Goal: Find contact information: Obtain details needed to contact an individual or organization

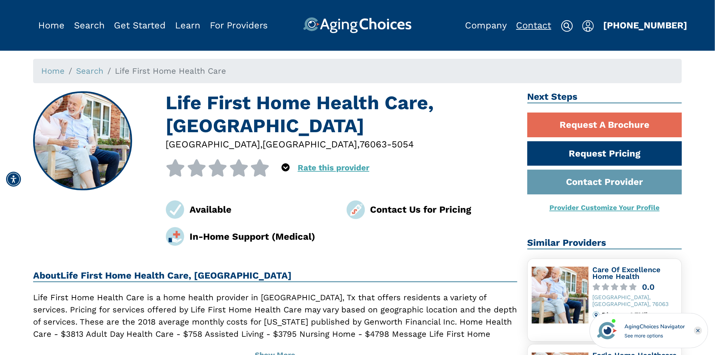
click at [536, 26] on link "Contact" at bounding box center [533, 25] width 35 height 11
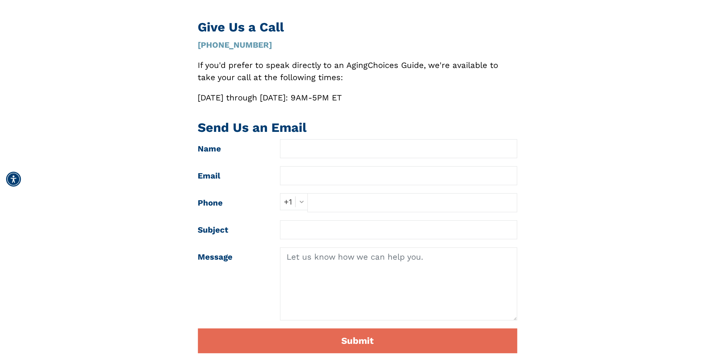
scroll to position [113, 0]
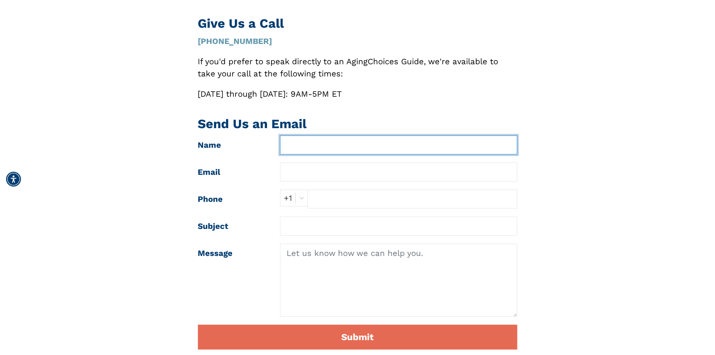
click at [303, 138] on input "text" at bounding box center [398, 144] width 237 height 19
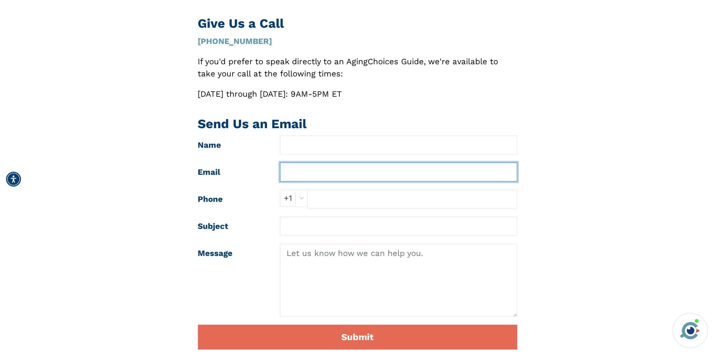
click at [320, 170] on input "text" at bounding box center [398, 172] width 237 height 19
type input "[EMAIL_ADDRESS][DOMAIN_NAME]"
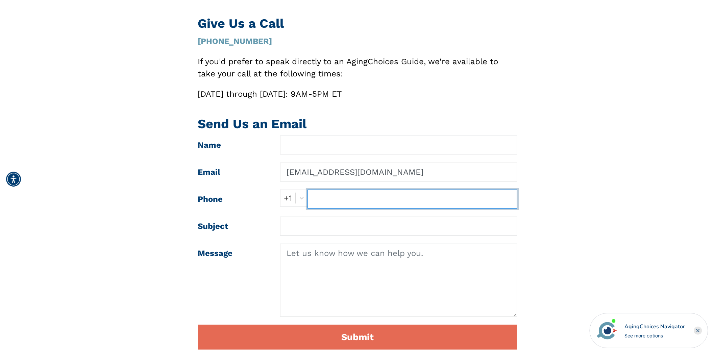
drag, startPoint x: 314, startPoint y: 192, endPoint x: 329, endPoint y: 198, distance: 16.5
click at [315, 193] on input "text" at bounding box center [411, 199] width 209 height 19
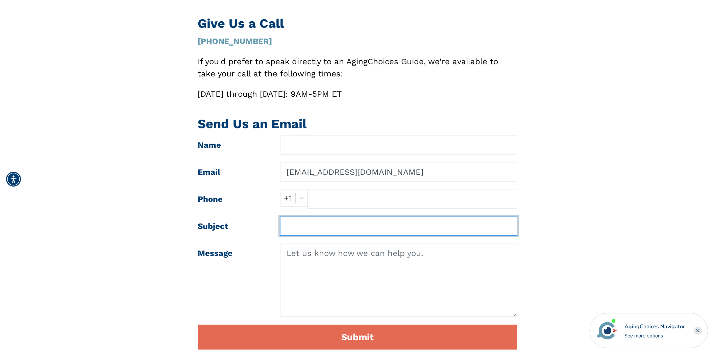
click at [335, 229] on input "text" at bounding box center [398, 226] width 237 height 19
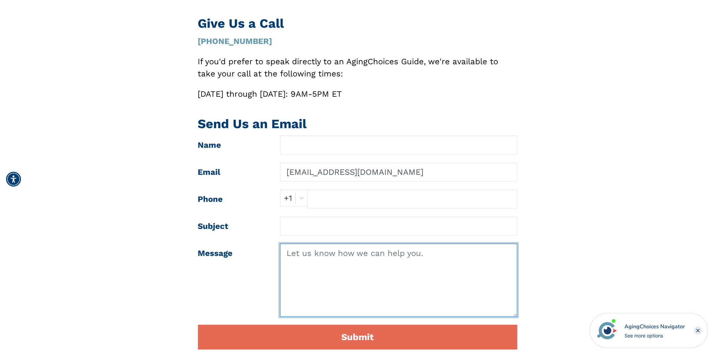
click at [342, 266] on textarea at bounding box center [398, 280] width 237 height 73
